Goal: Check status

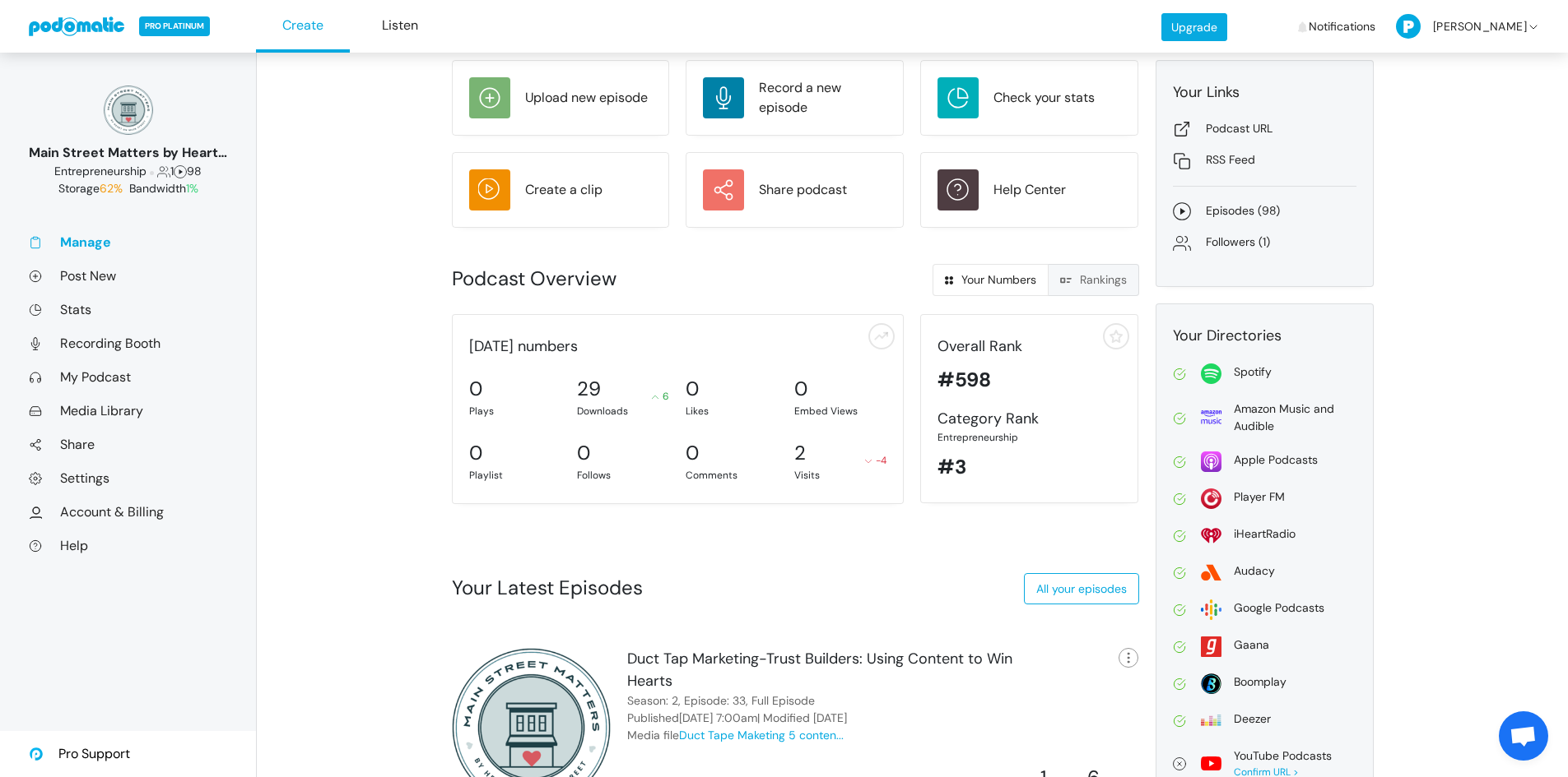
scroll to position [82, 0]
click at [90, 306] on link "Stats" at bounding box center [127, 310] width 198 height 17
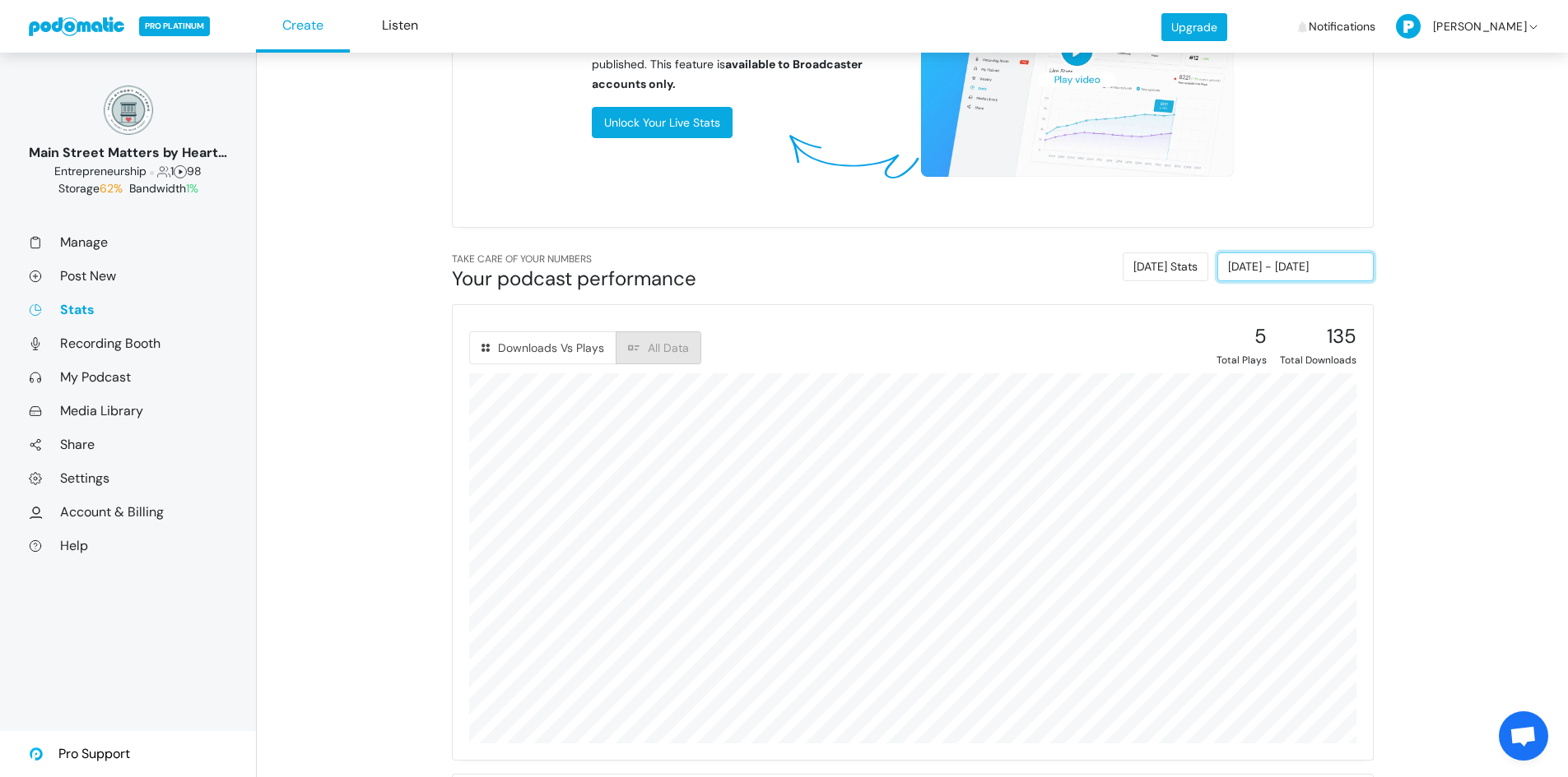
click at [1296, 273] on input "08/28/2025 - 09/03/2025" at bounding box center [1295, 267] width 156 height 29
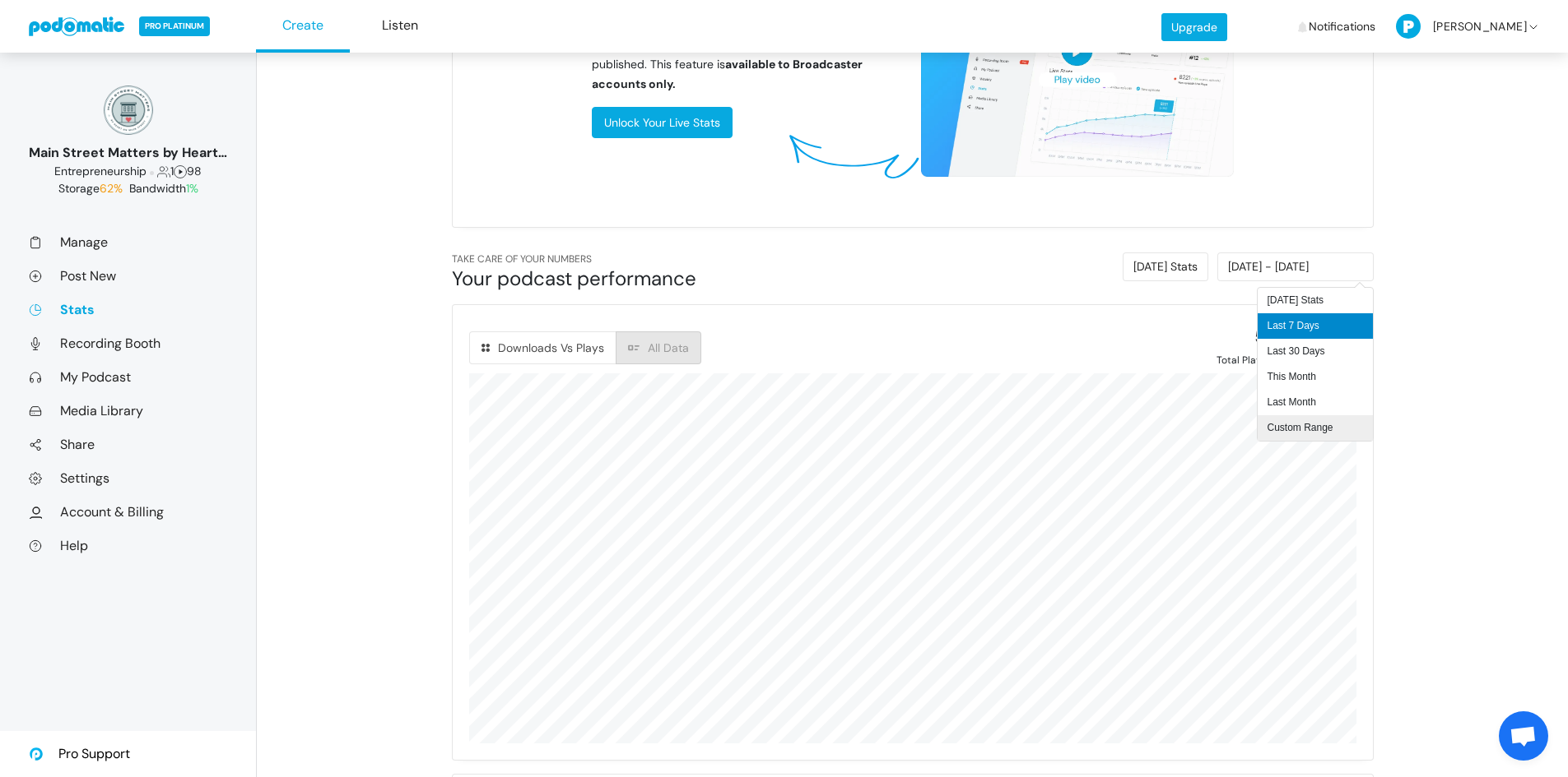
click at [1306, 430] on li "Custom Range" at bounding box center [1315, 427] width 115 height 25
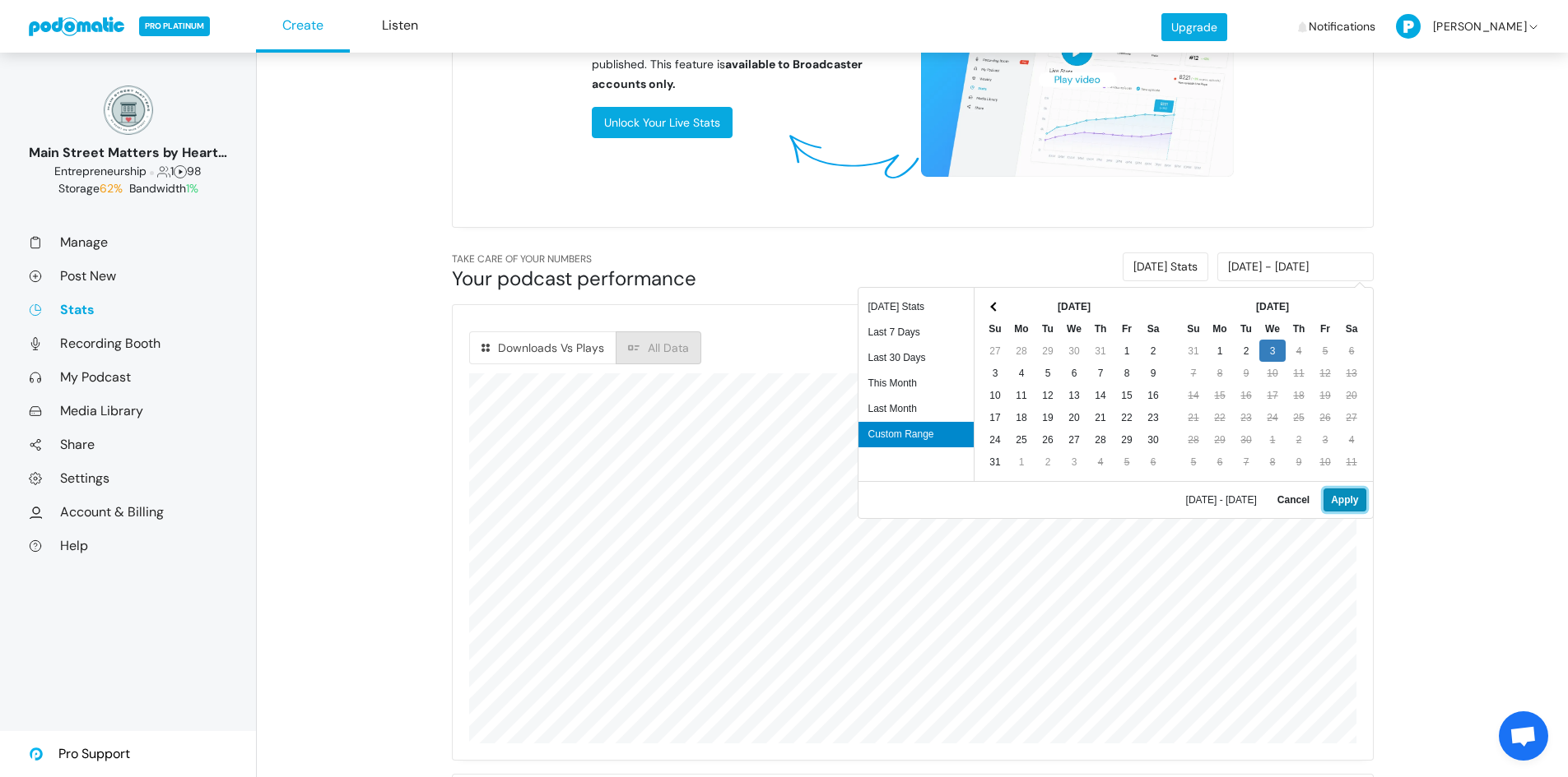
click at [1336, 505] on button "Apply" at bounding box center [1344, 500] width 42 height 23
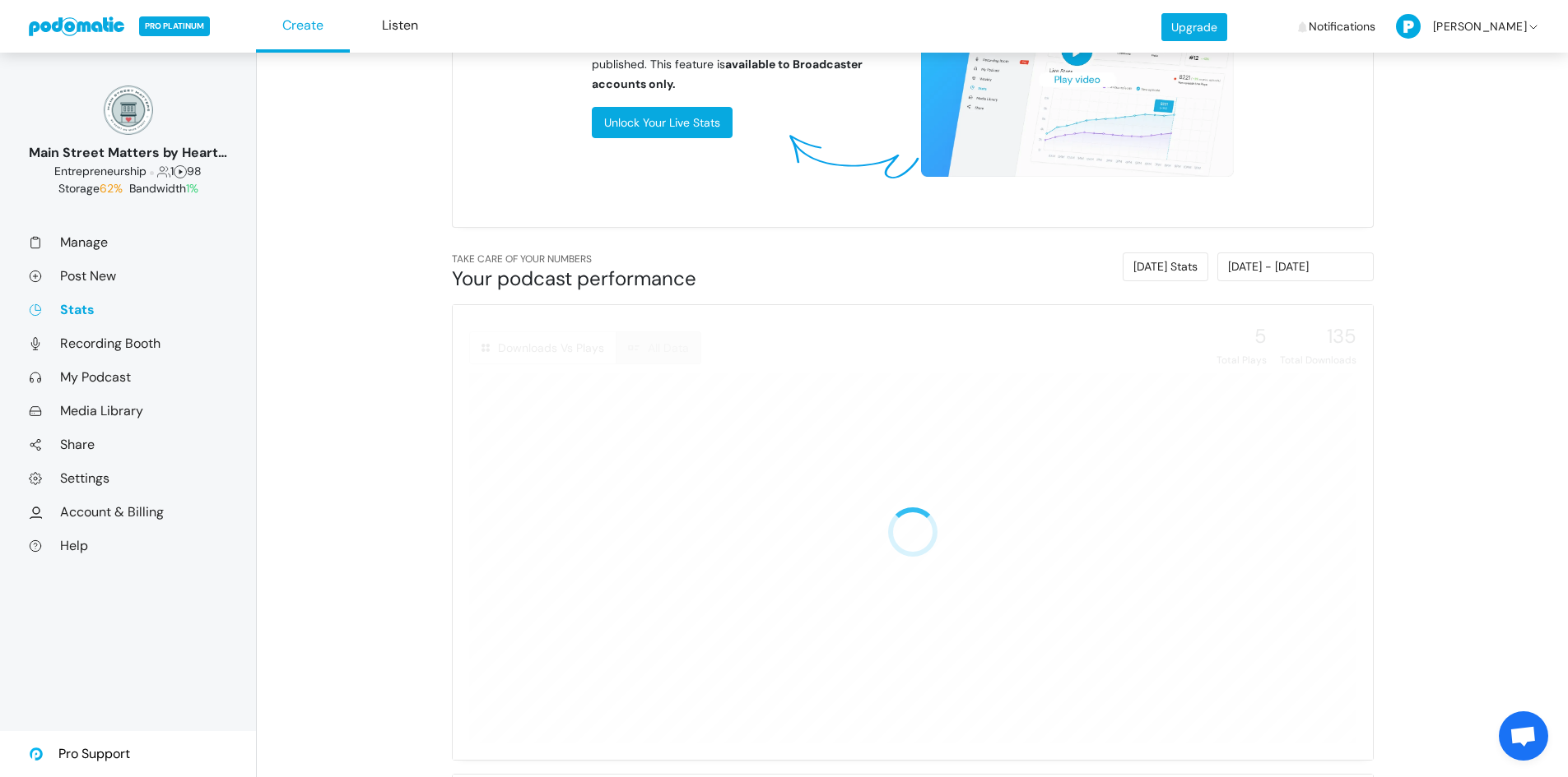
type input "09/03/2025 - 09/03/2025"
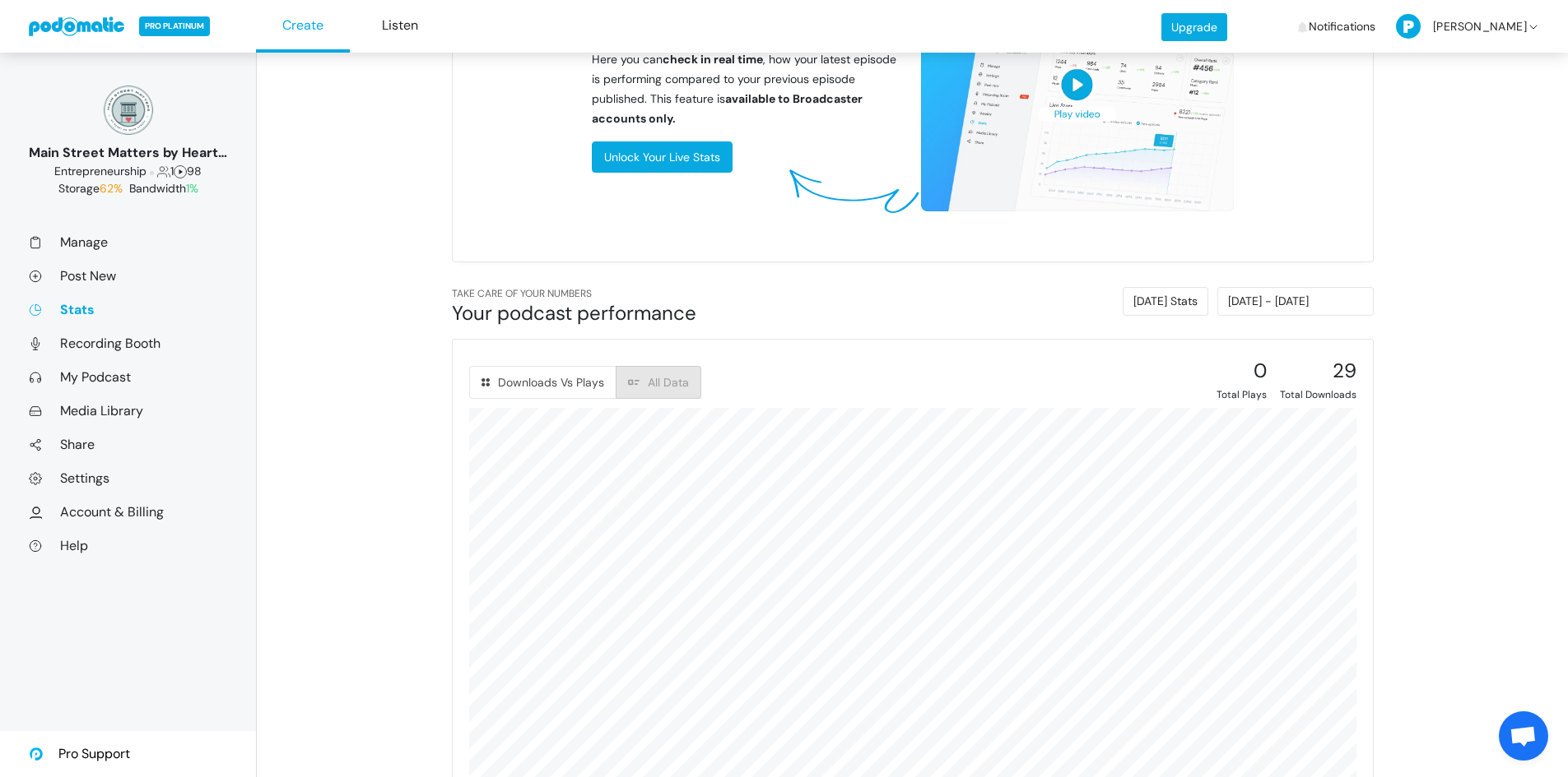
scroll to position [370, 0]
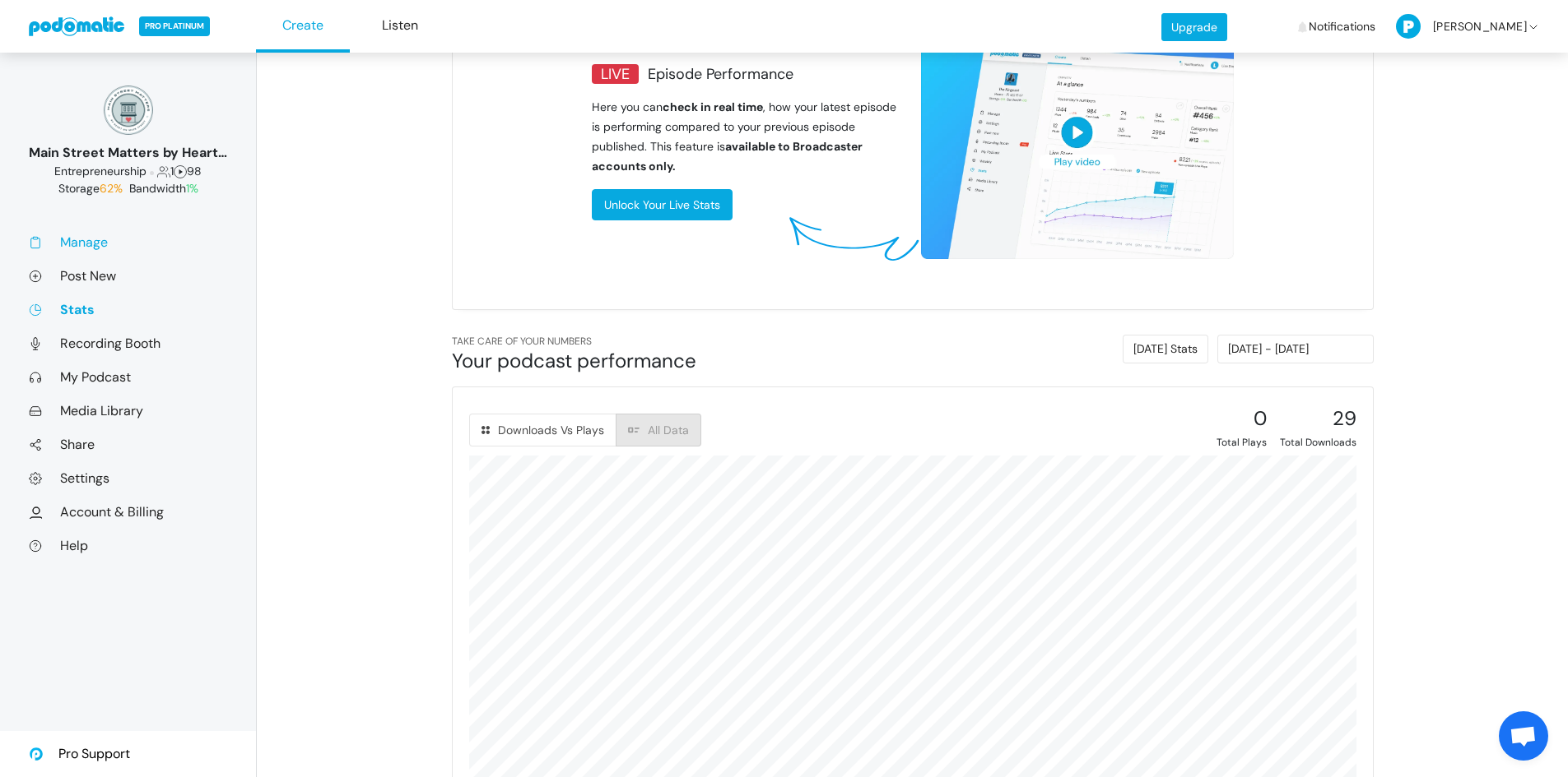
click at [76, 243] on link "Manage" at bounding box center [127, 242] width 198 height 17
